Goal: Information Seeking & Learning: Check status

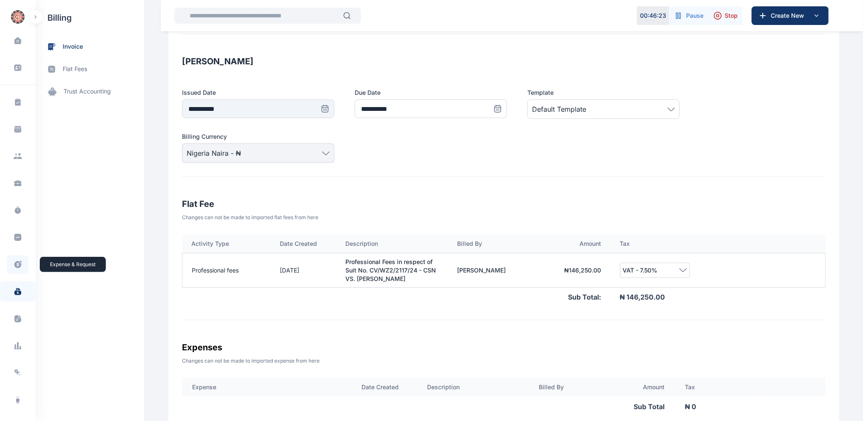
click at [14, 264] on icon at bounding box center [18, 264] width 8 height 9
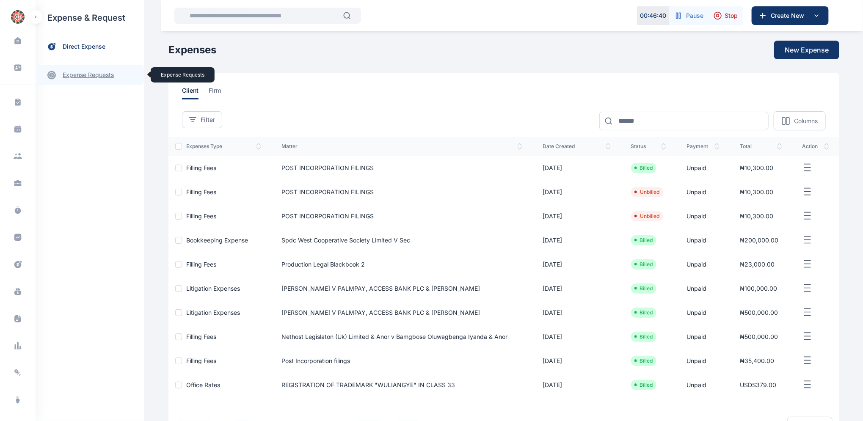
click at [82, 77] on link "expense requests expense requests" at bounding box center [90, 75] width 108 height 20
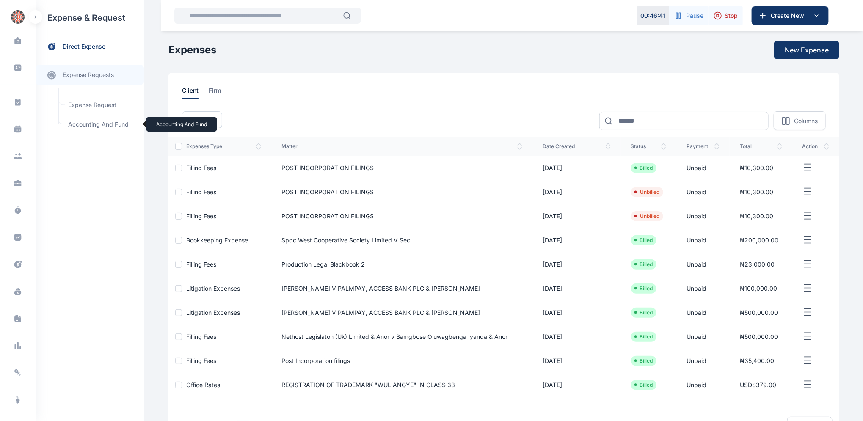
click at [93, 125] on span "Accounting and Fund Accounting and Fund" at bounding box center [101, 124] width 77 height 16
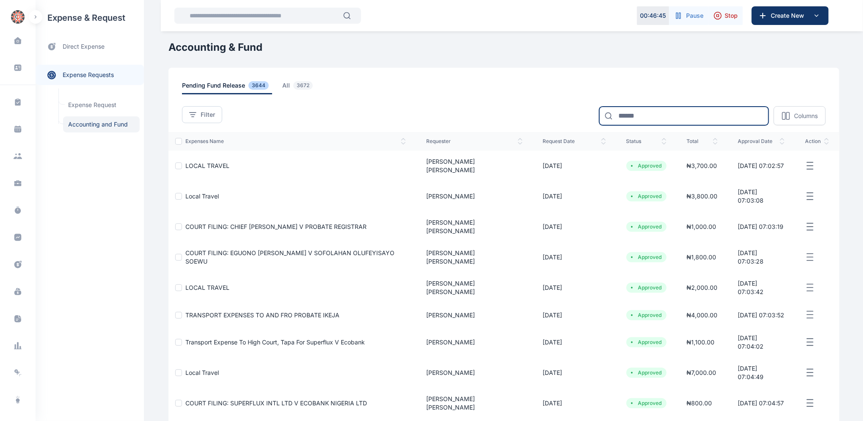
click at [685, 115] on input at bounding box center [683, 116] width 169 height 19
type input "*****"
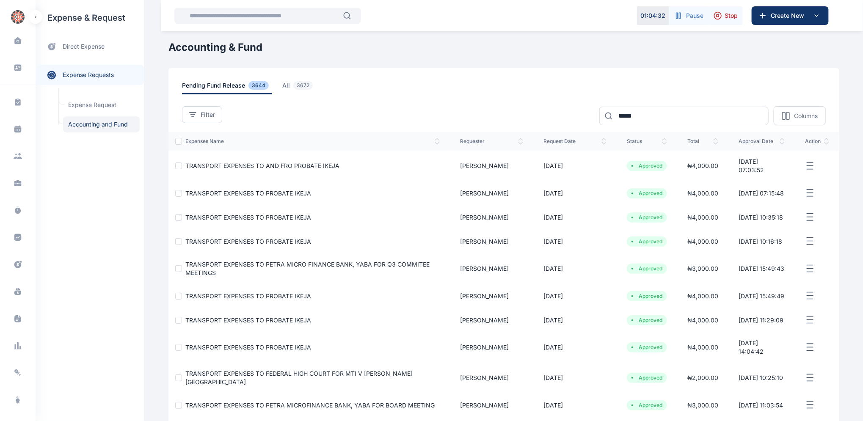
click at [636, 48] on h1 "Accounting & Fund" at bounding box center [503, 48] width 671 height 14
click at [15, 294] on icon at bounding box center [17, 293] width 7 height 5
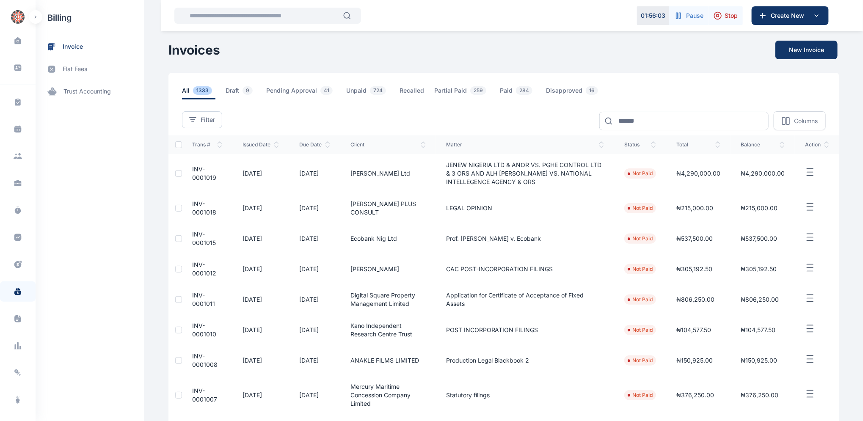
click at [192, 359] on span "INV-0001008" at bounding box center [204, 360] width 25 height 16
click at [192, 360] on td "INV-0001008" at bounding box center [207, 360] width 50 height 30
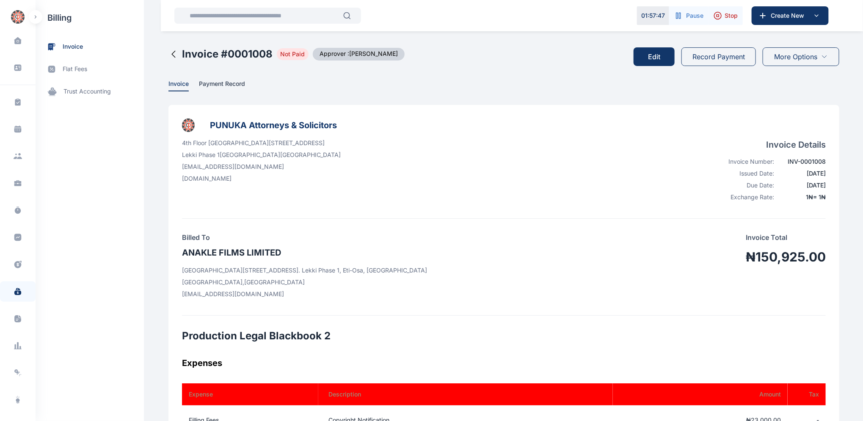
click at [648, 55] on button "Edit" at bounding box center [653, 56] width 41 height 19
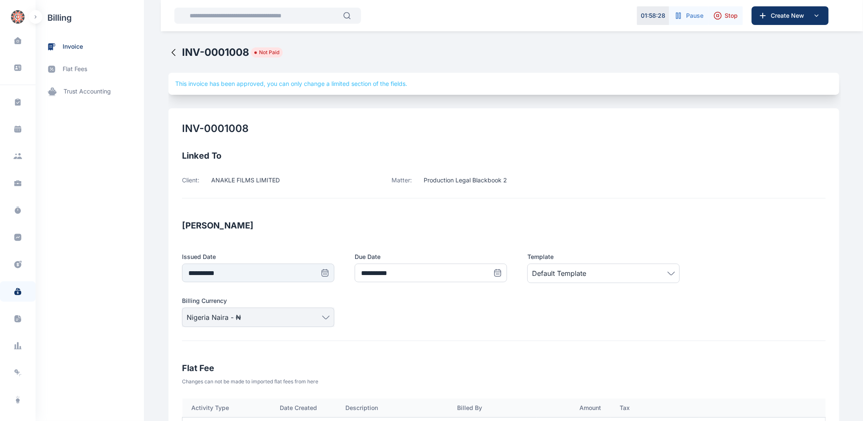
click at [168, 53] on icon at bounding box center [173, 52] width 10 height 10
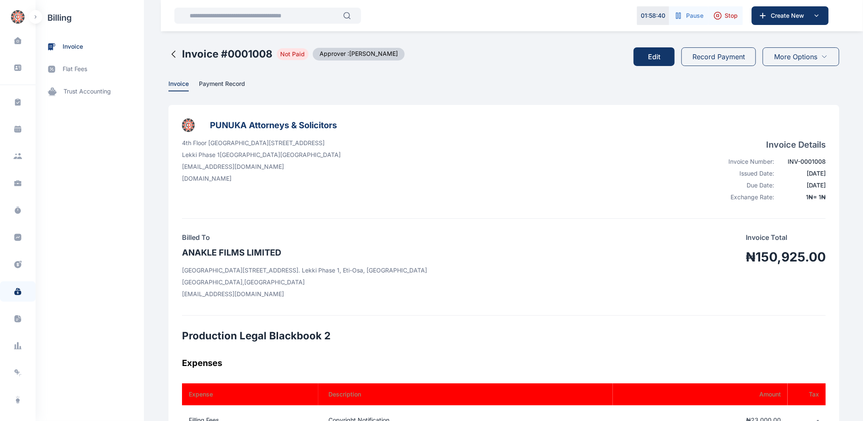
click at [172, 53] on icon at bounding box center [173, 54] width 3 height 6
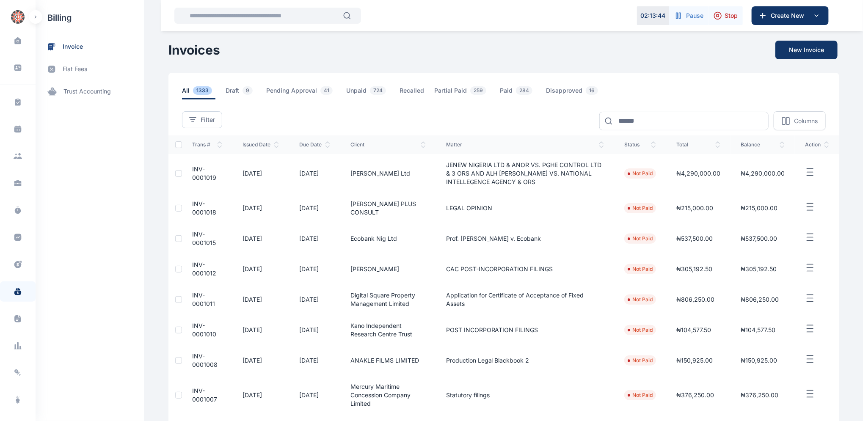
click at [193, 334] on span "INV-0001010" at bounding box center [204, 330] width 24 height 16
click at [195, 334] on span "INV-0001010" at bounding box center [204, 330] width 24 height 16
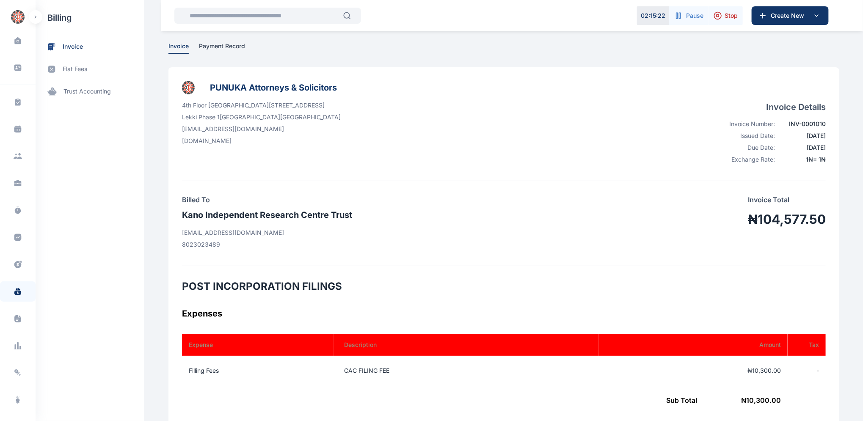
scroll to position [7, 0]
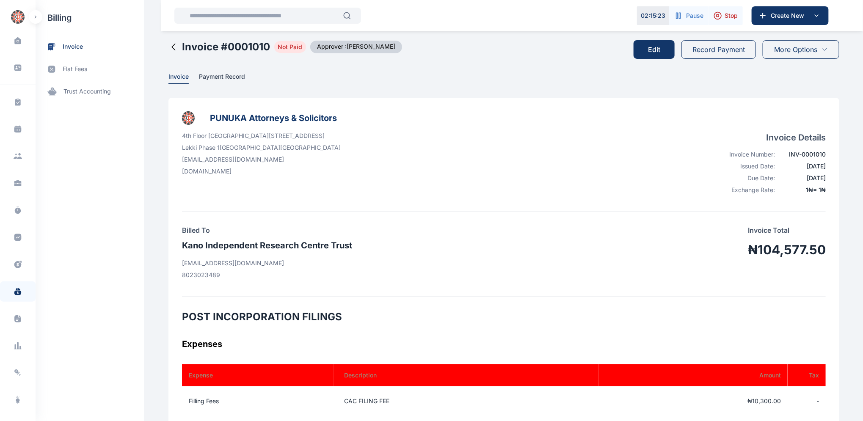
click at [653, 47] on button "Edit" at bounding box center [653, 49] width 41 height 19
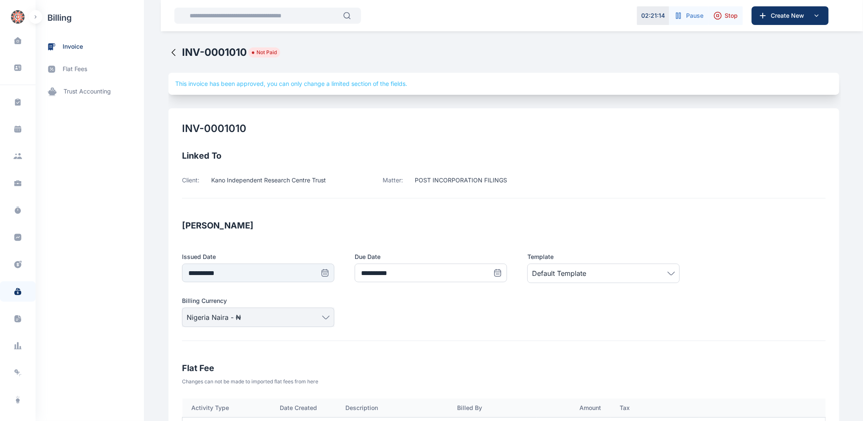
click at [168, 50] on icon at bounding box center [173, 52] width 10 height 10
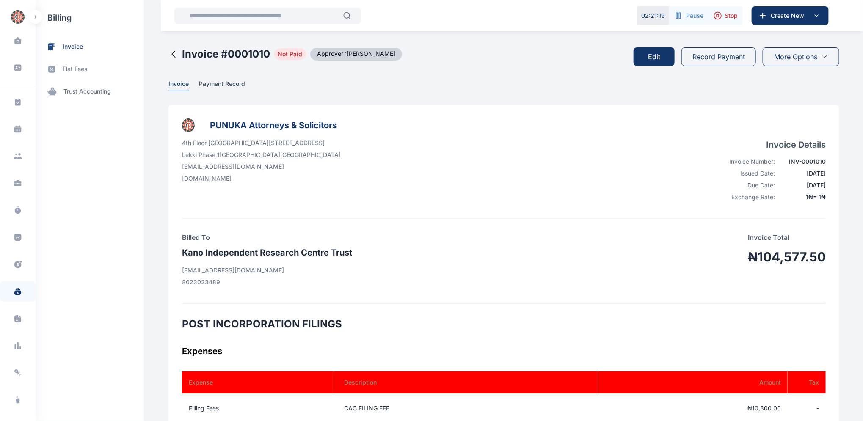
click at [172, 54] on icon at bounding box center [173, 54] width 3 height 6
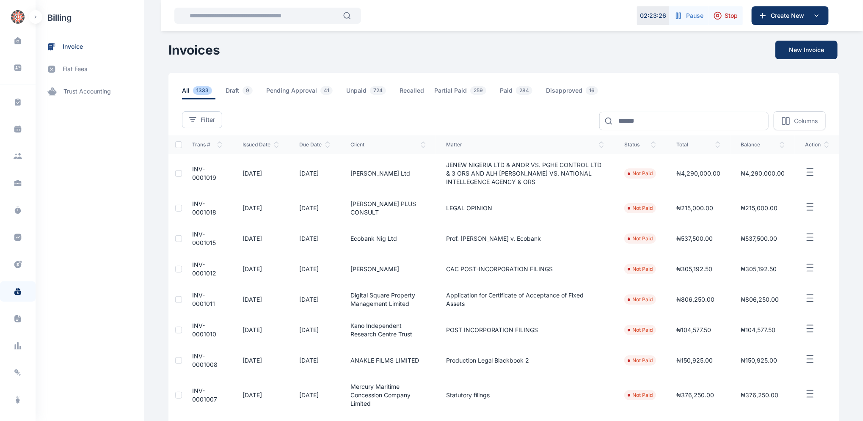
click at [194, 298] on span "INV-0001011" at bounding box center [203, 299] width 23 height 16
click at [195, 300] on span "INV-0001011" at bounding box center [203, 299] width 23 height 16
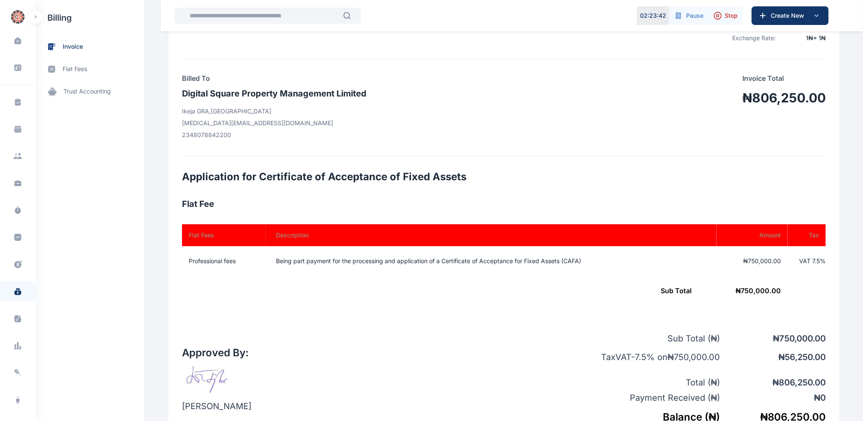
scroll to position [151, 0]
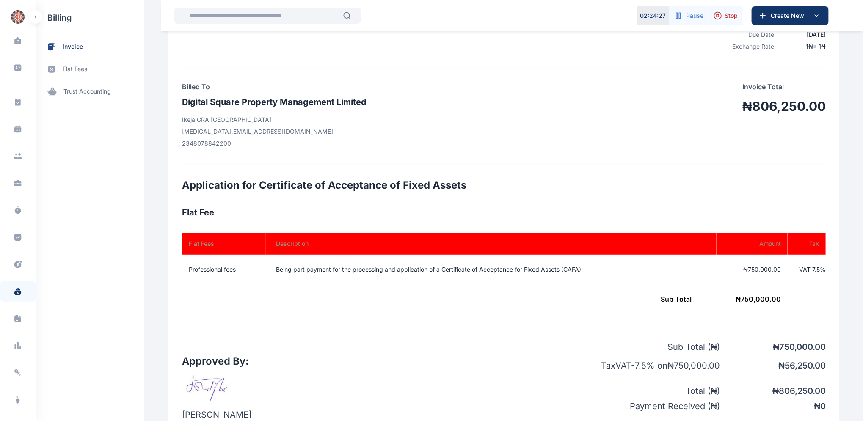
drag, startPoint x: 861, startPoint y: 229, endPoint x: 866, endPoint y: 303, distance: 73.8
click at [862, 303] on html "02 : 24 : 27 Pause Stop Create New Dashboard dashboard Conflict-Check conflict-…" at bounding box center [431, 284] width 863 height 870
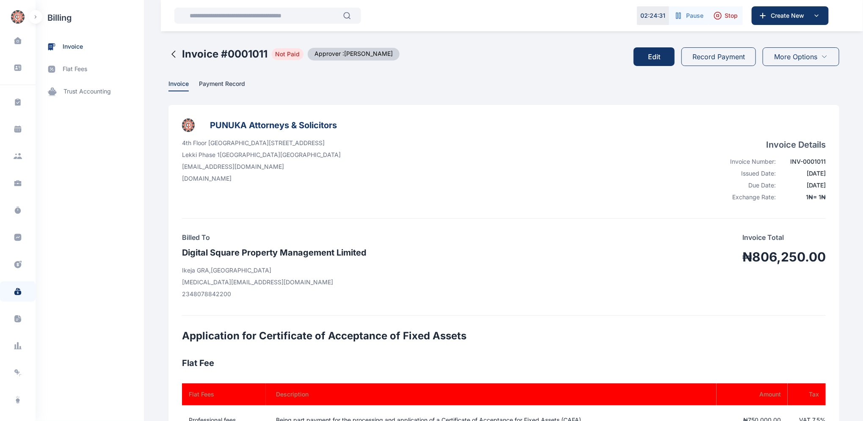
click at [657, 58] on button "Edit" at bounding box center [653, 56] width 41 height 19
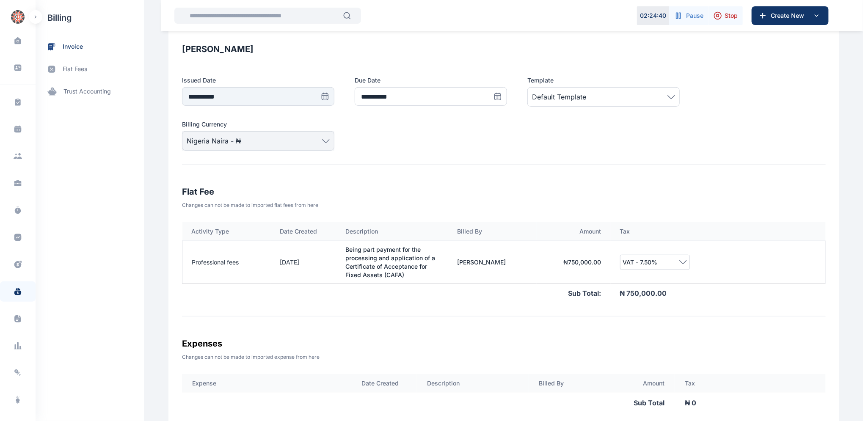
scroll to position [187, 0]
click at [18, 266] on icon at bounding box center [17, 264] width 7 height 7
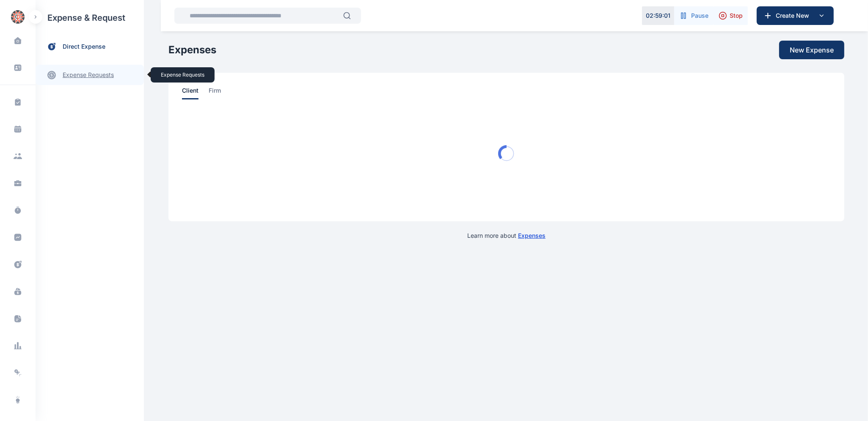
click at [90, 77] on link "expense requests expense requests" at bounding box center [90, 75] width 108 height 20
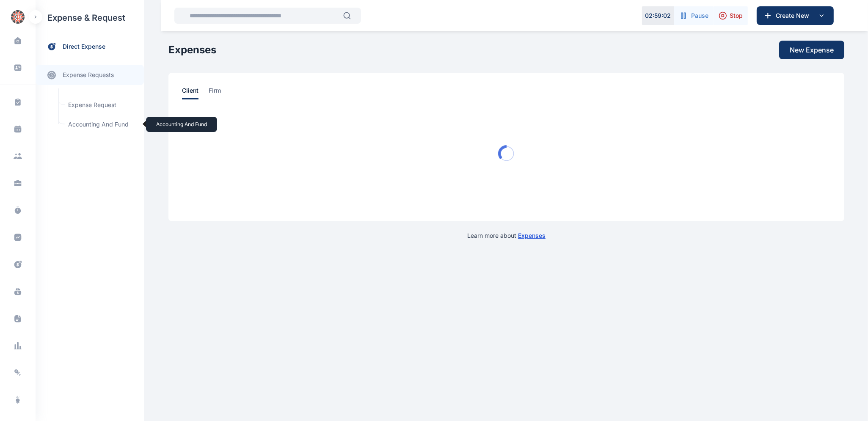
click at [106, 121] on span "Accounting and Fund Accounting and Fund" at bounding box center [101, 124] width 77 height 16
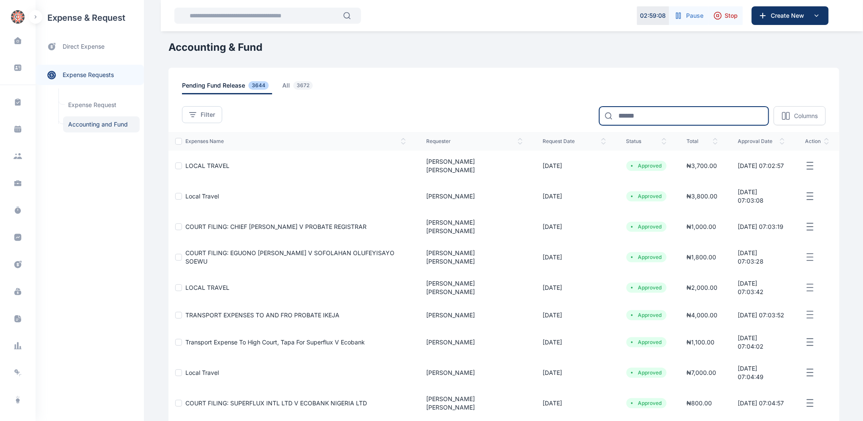
click at [638, 113] on input at bounding box center [683, 116] width 169 height 19
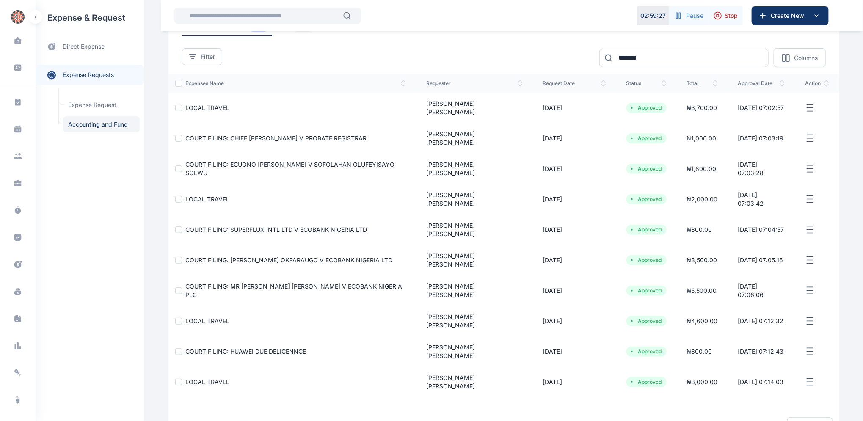
scroll to position [63, 0]
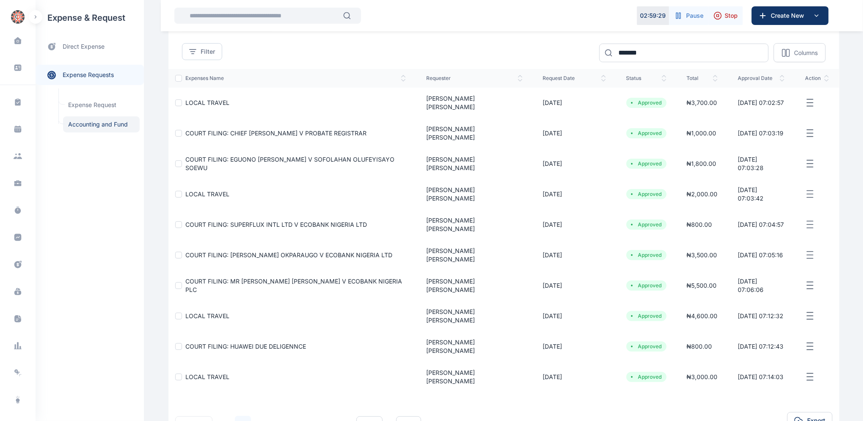
click at [263, 416] on link "2" at bounding box center [263, 424] width 16 height 16
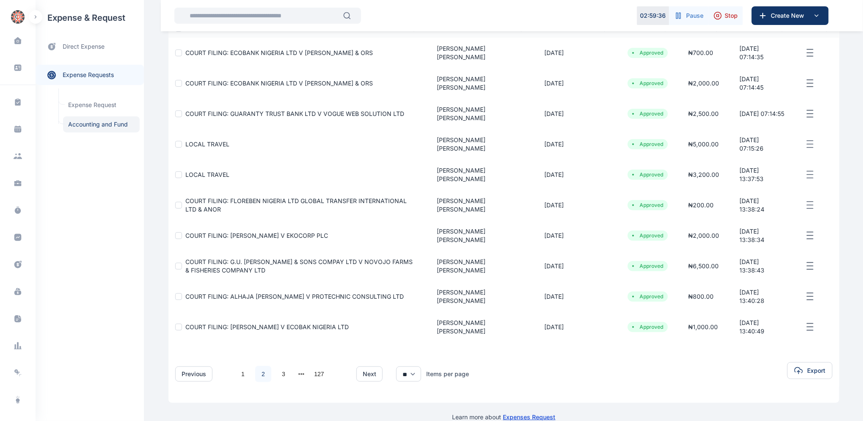
scroll to position [114, 0]
click at [279, 365] on link "3" at bounding box center [283, 373] width 16 height 16
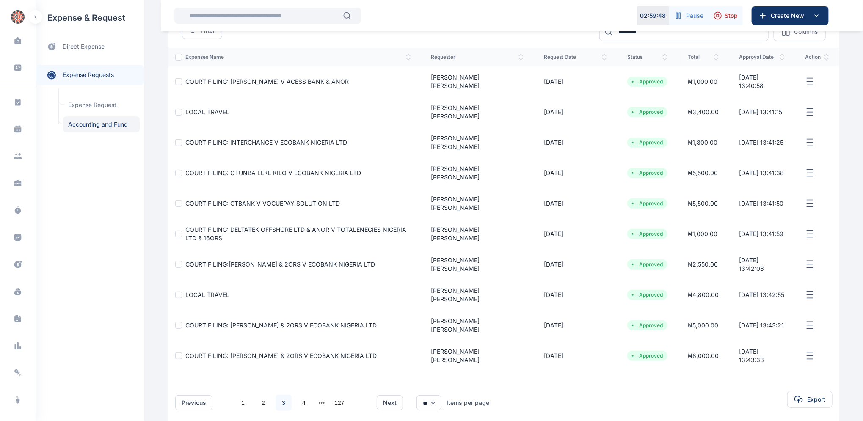
scroll to position [85, 0]
click at [300, 394] on link "4" at bounding box center [304, 402] width 16 height 16
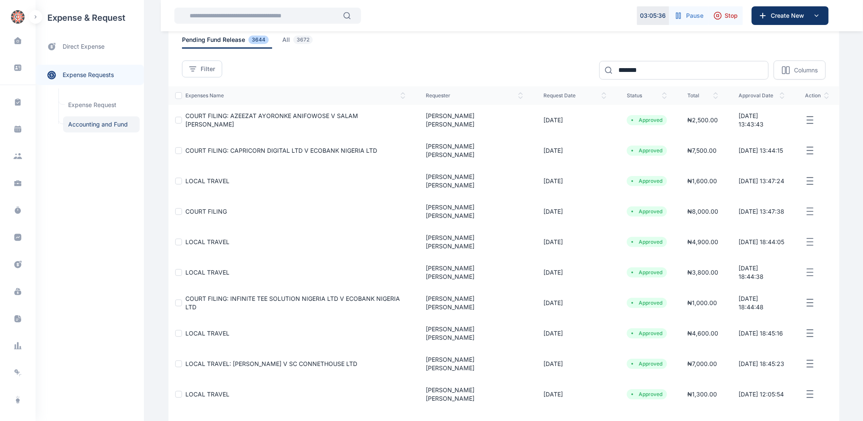
scroll to position [63, 0]
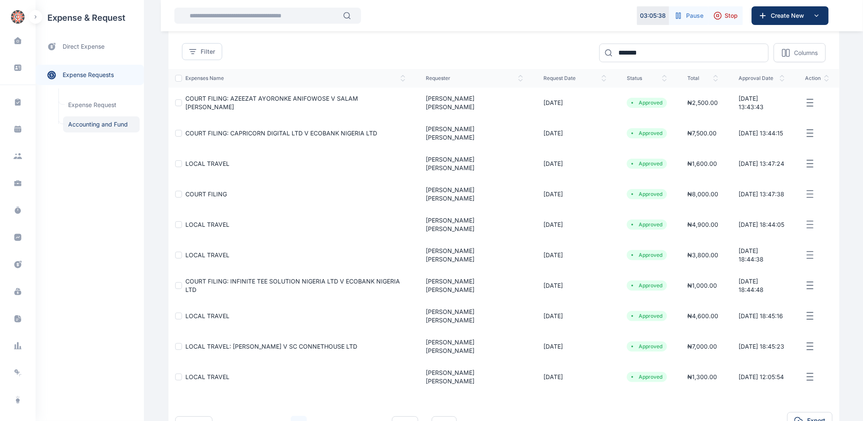
click at [237, 416] on link "1" at bounding box center [243, 424] width 16 height 16
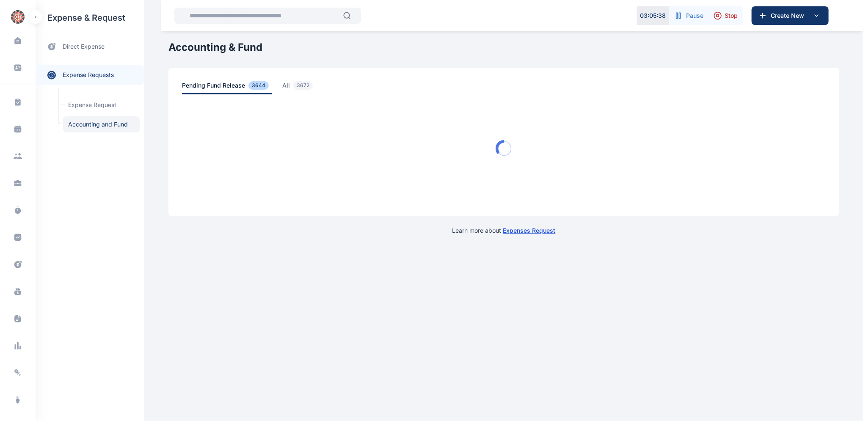
scroll to position [0, 0]
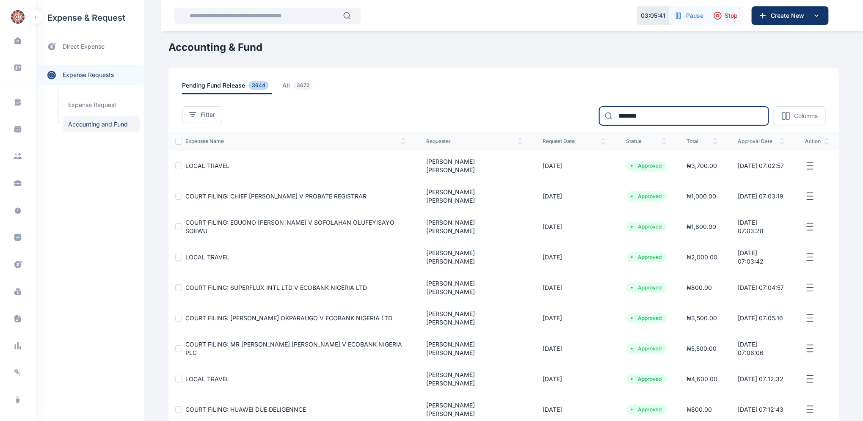
click at [657, 117] on input "*******" at bounding box center [683, 116] width 169 height 19
type input "*"
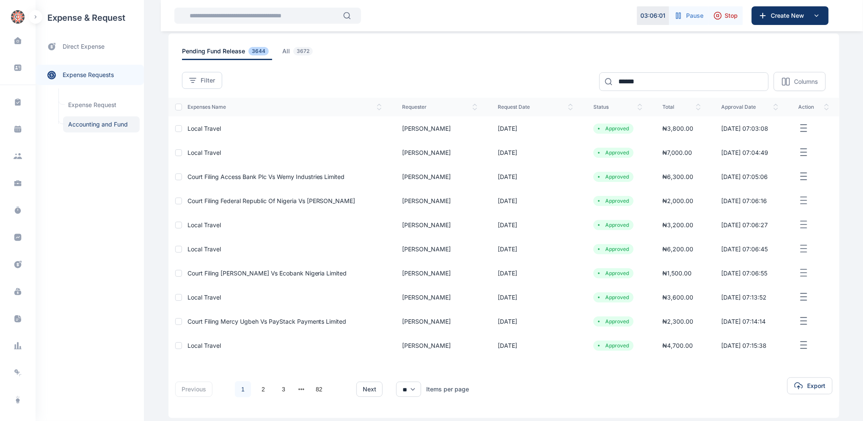
scroll to position [63, 0]
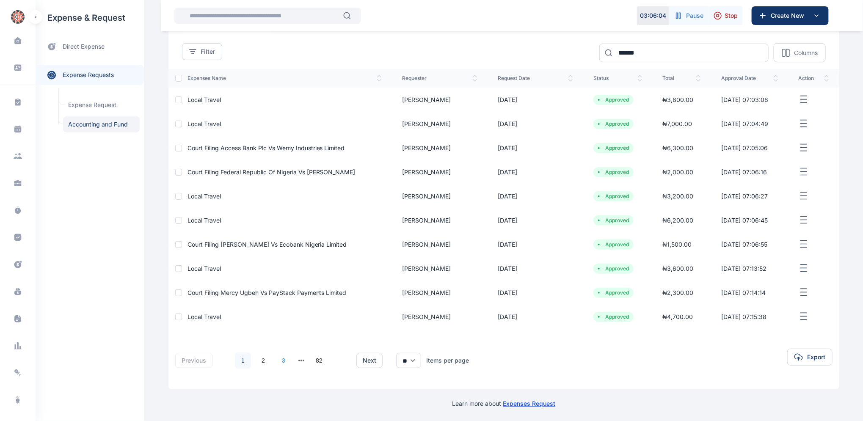
click at [280, 361] on link "3" at bounding box center [283, 360] width 16 height 16
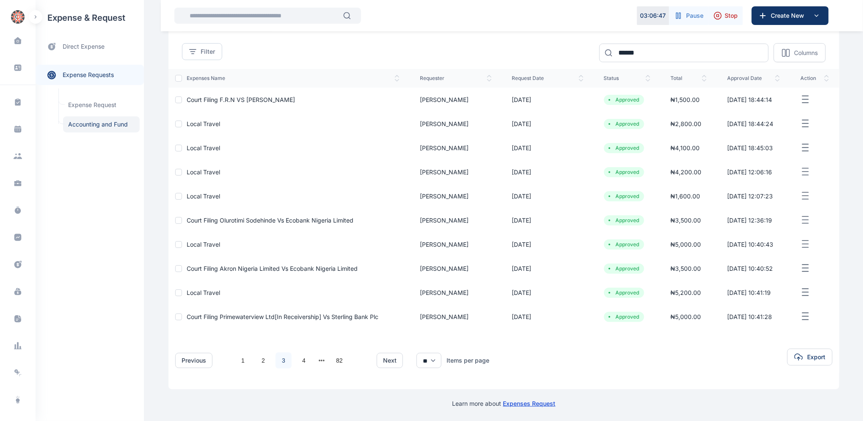
click at [278, 360] on link "3" at bounding box center [283, 360] width 16 height 16
click at [256, 359] on link "2" at bounding box center [263, 360] width 16 height 16
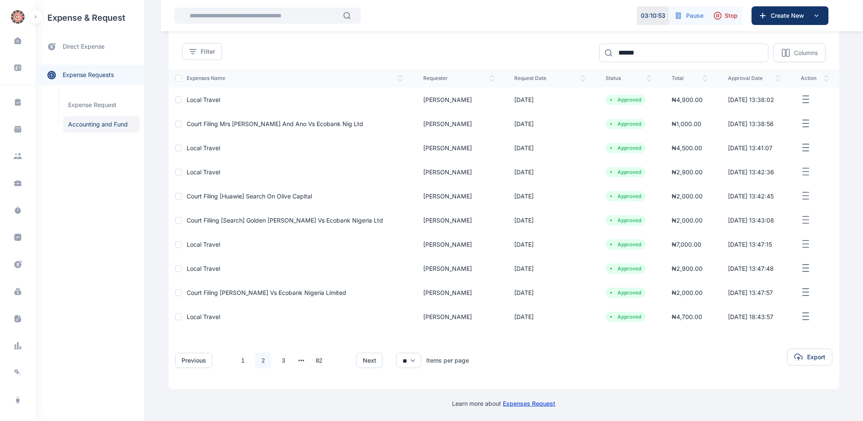
click at [259, 361] on link "2" at bounding box center [263, 360] width 16 height 16
click at [280, 361] on link "3" at bounding box center [283, 360] width 16 height 16
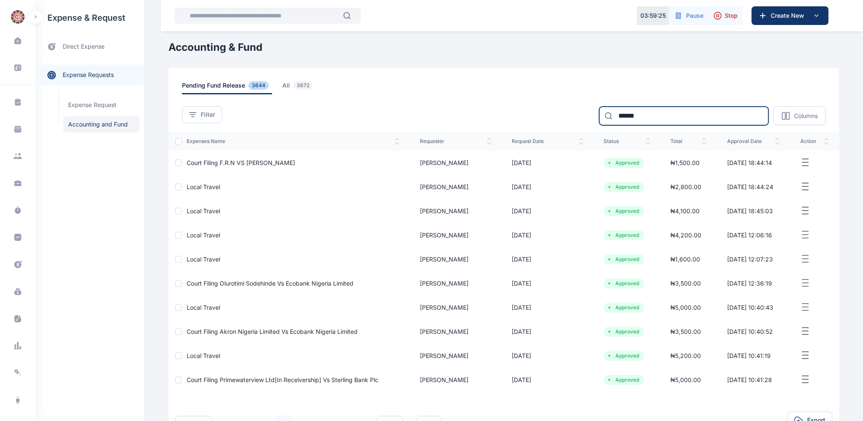
click at [645, 115] on input "******" at bounding box center [683, 116] width 169 height 19
type input "*"
type input "*******"
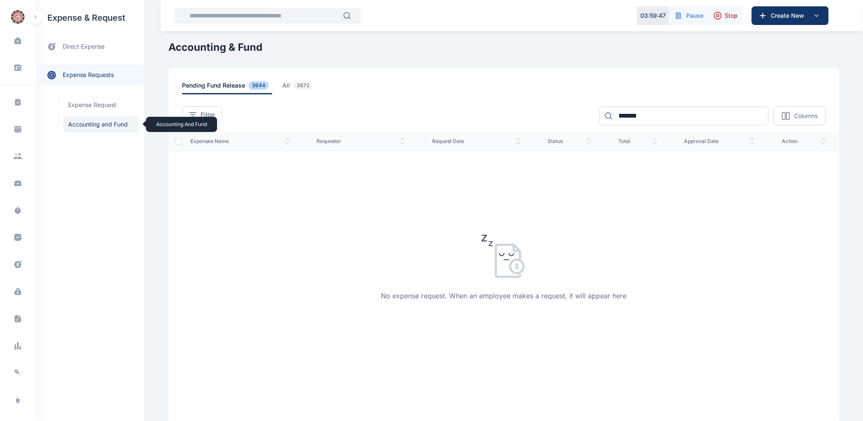
click at [95, 124] on span "Accounting and Fund Accounting and Fund" at bounding box center [101, 124] width 77 height 16
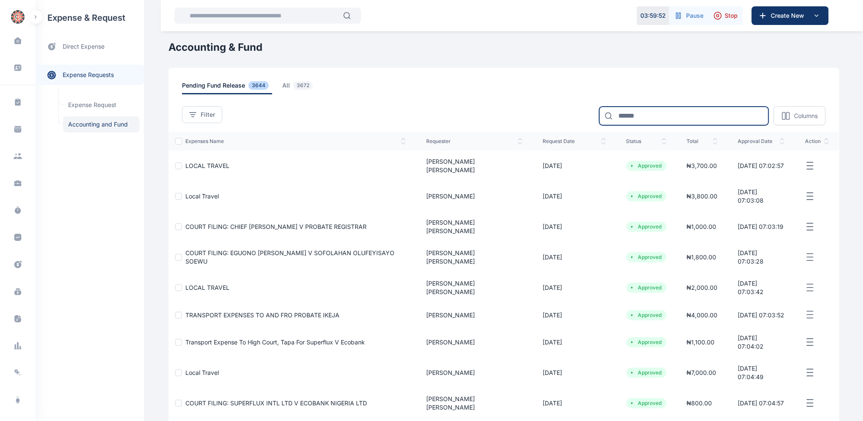
click at [637, 112] on input at bounding box center [683, 116] width 169 height 19
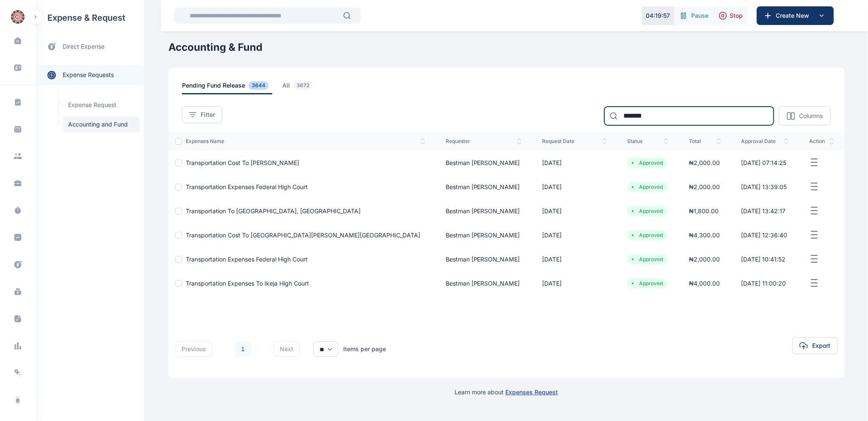
click at [664, 110] on input "*******" at bounding box center [688, 116] width 169 height 19
type input "*"
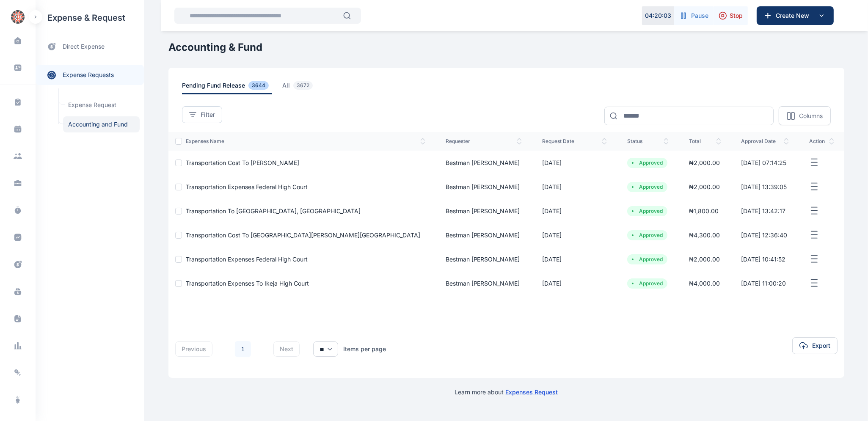
click at [451, 344] on div "previous 1 next ** ** ** Items per page Export" at bounding box center [506, 345] width 676 height 37
click at [241, 347] on link "1" at bounding box center [243, 349] width 16 height 16
click at [16, 267] on icon at bounding box center [17, 264] width 7 height 7
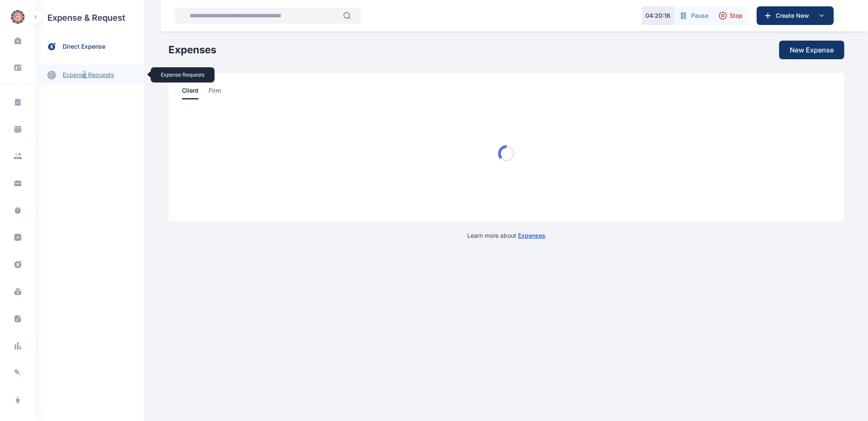
click at [85, 71] on link "expense requests expense requests" at bounding box center [90, 75] width 108 height 20
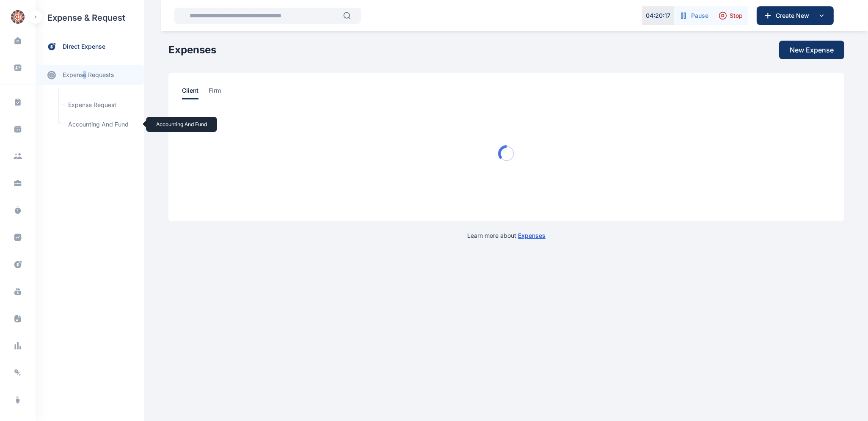
click at [93, 121] on span "Accounting and Fund Accounting and Fund" at bounding box center [101, 124] width 77 height 16
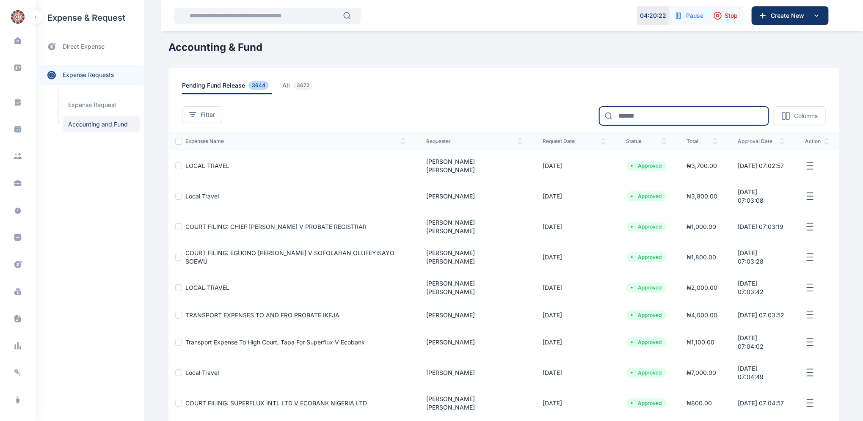
click at [644, 115] on input at bounding box center [683, 116] width 169 height 19
type input "******"
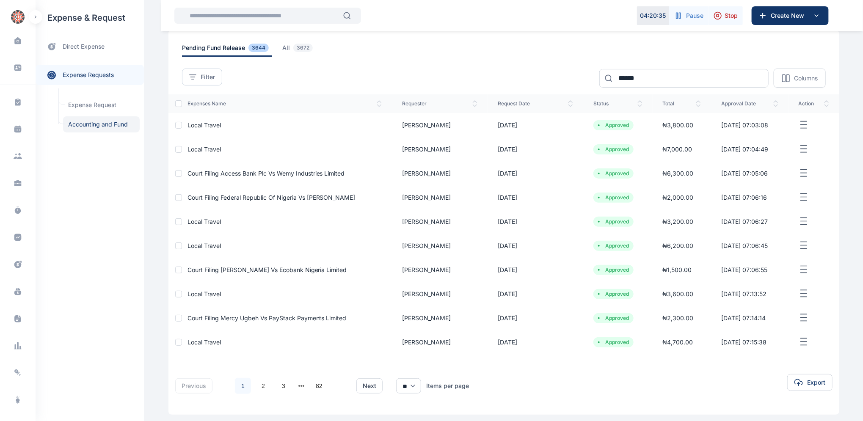
scroll to position [63, 0]
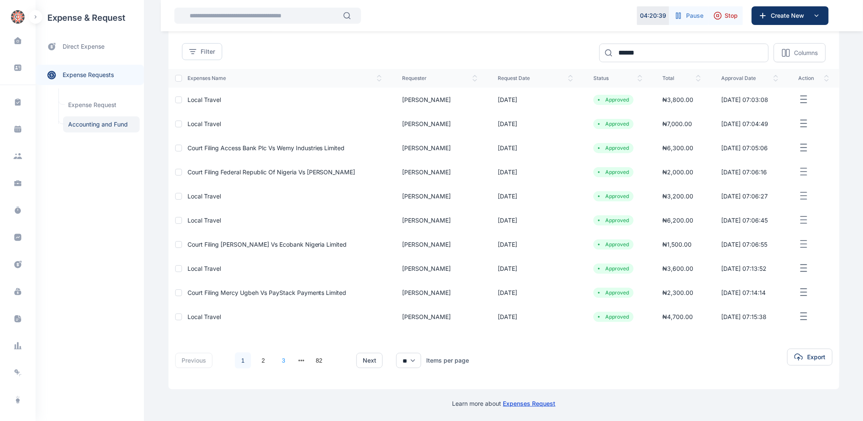
click at [279, 361] on link "3" at bounding box center [283, 360] width 16 height 16
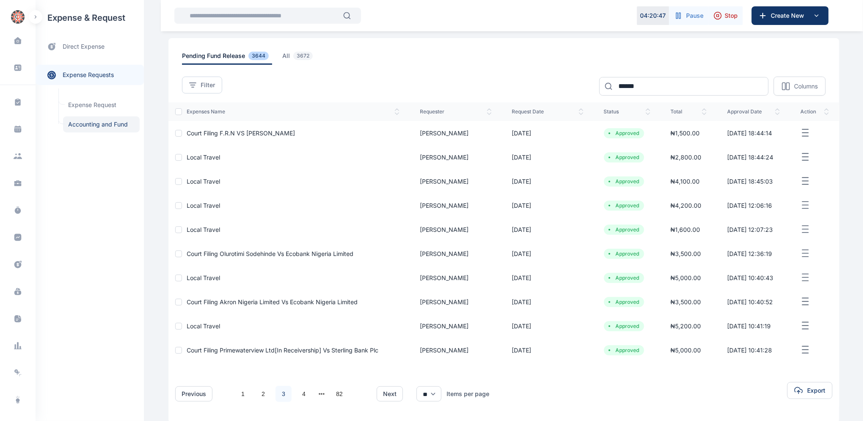
scroll to position [27, 0]
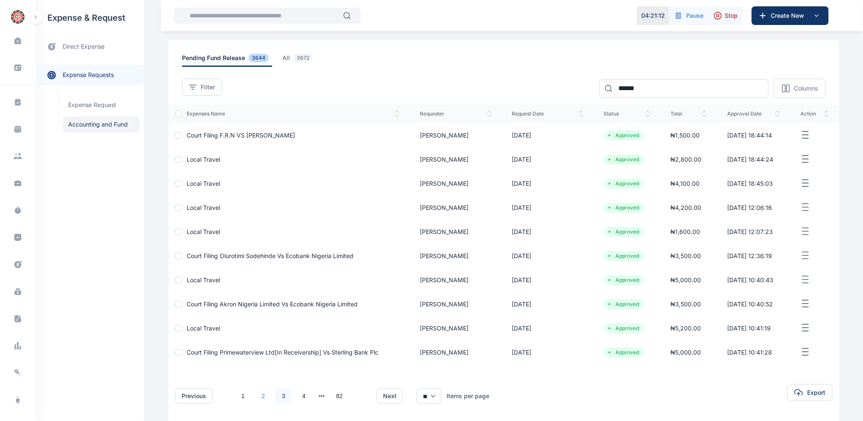
click at [260, 397] on link "2" at bounding box center [263, 396] width 16 height 16
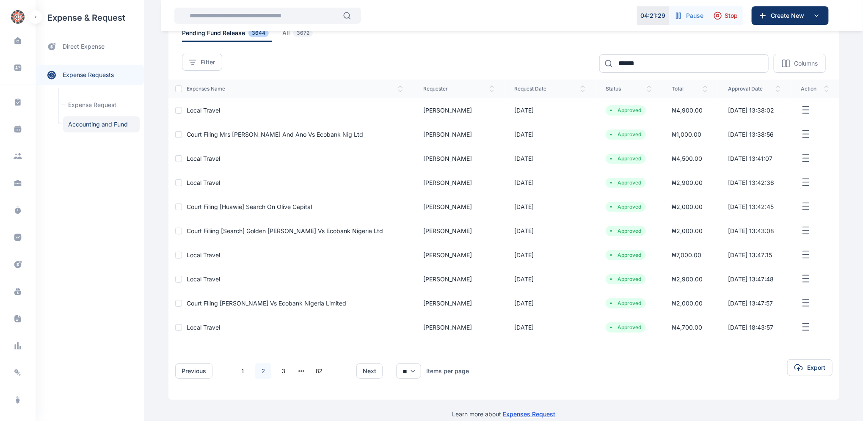
scroll to position [63, 0]
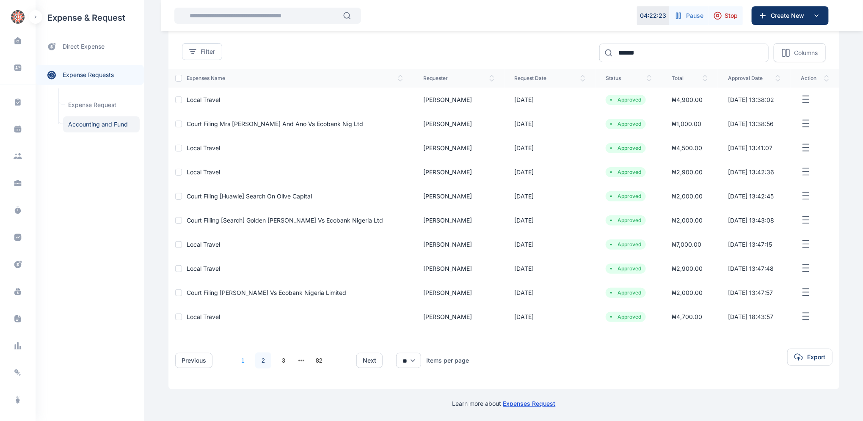
click at [239, 361] on link "1" at bounding box center [243, 360] width 16 height 16
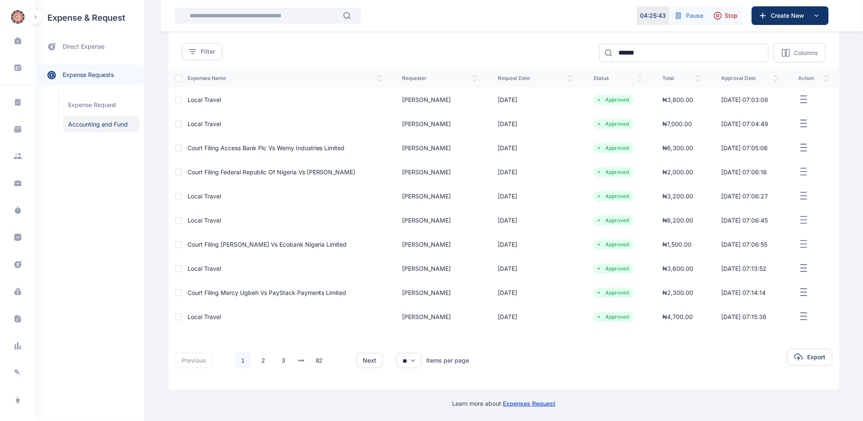
click at [239, 360] on link "1" at bounding box center [243, 360] width 16 height 16
click at [659, 48] on input "******" at bounding box center [683, 53] width 169 height 19
click at [280, 360] on link "3" at bounding box center [283, 360] width 16 height 16
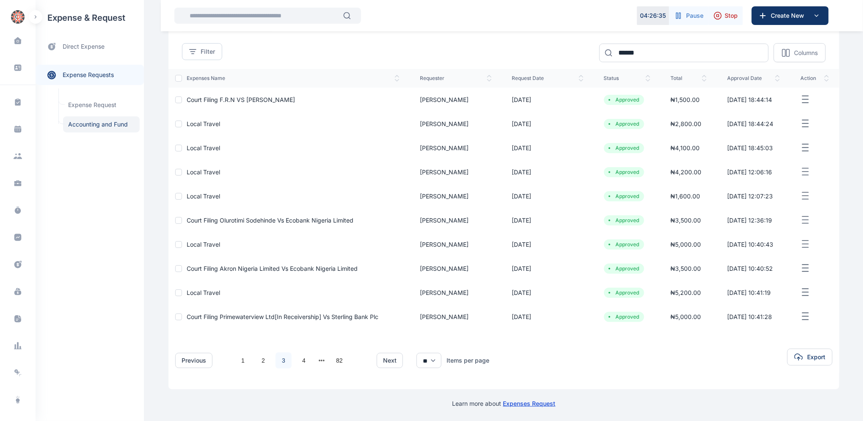
click at [278, 360] on link "3" at bounding box center [283, 360] width 16 height 16
click at [260, 363] on link "2" at bounding box center [263, 360] width 16 height 16
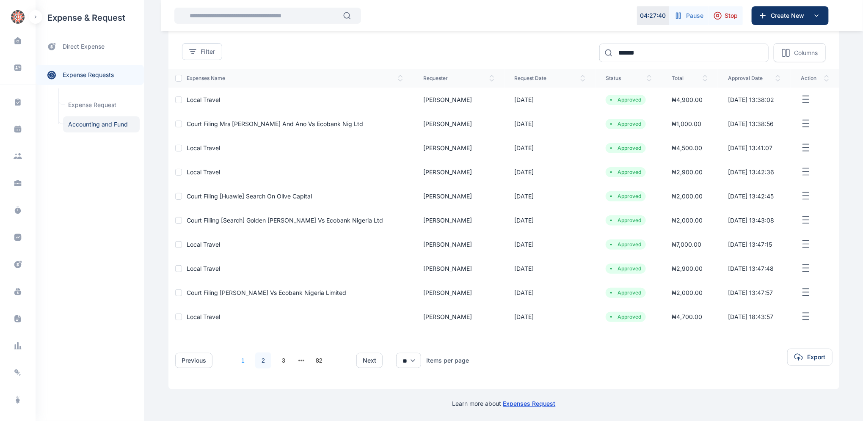
click at [237, 360] on link "1" at bounding box center [243, 360] width 16 height 16
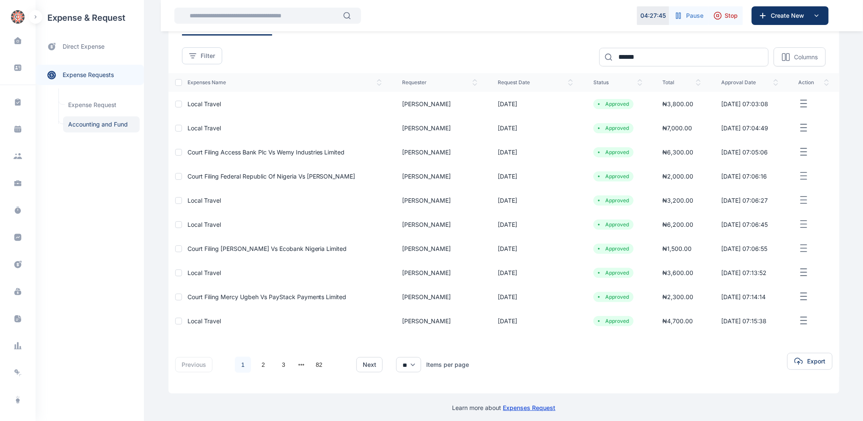
scroll to position [59, 0]
